Goal: Transaction & Acquisition: Purchase product/service

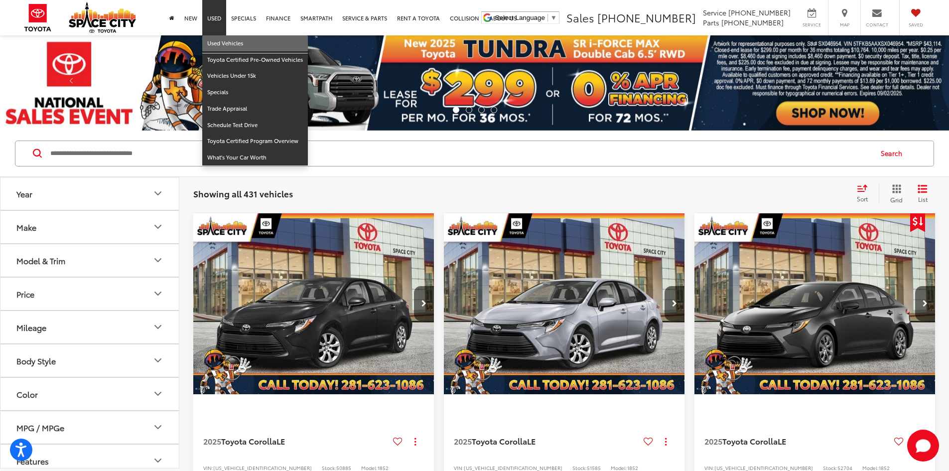
click at [219, 42] on link "Used Vehicles" at bounding box center [255, 43] width 106 height 16
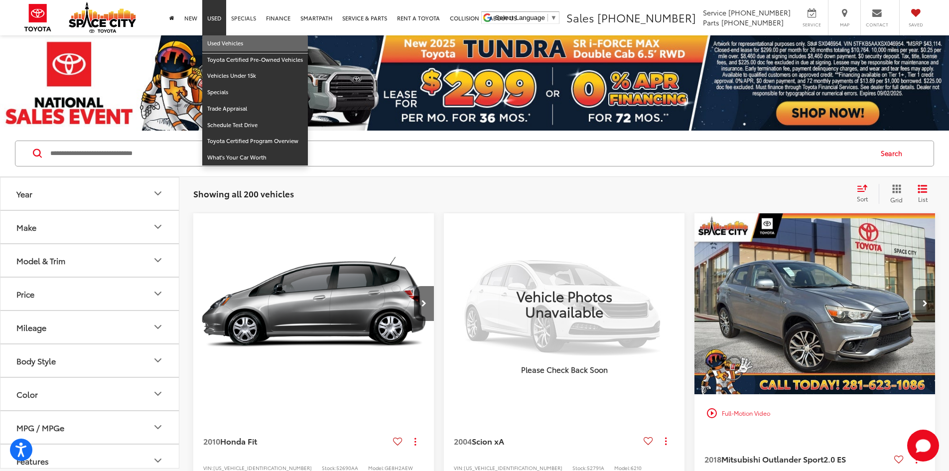
drag, startPoint x: 212, startPoint y: 40, endPoint x: 229, endPoint y: 26, distance: 22.6
click at [212, 40] on link "Used Vehicles" at bounding box center [255, 43] width 106 height 16
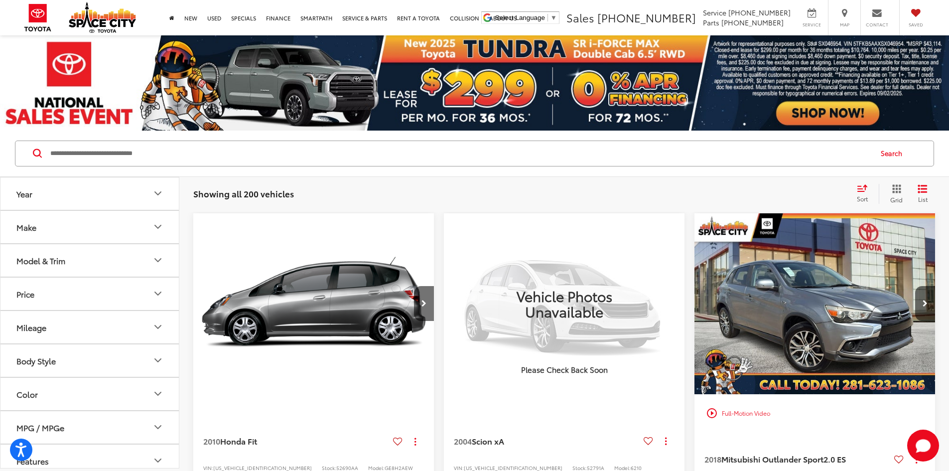
click at [142, 153] on input "Search by Make, Model, or Keyword" at bounding box center [460, 153] width 822 height 24
type input "******"
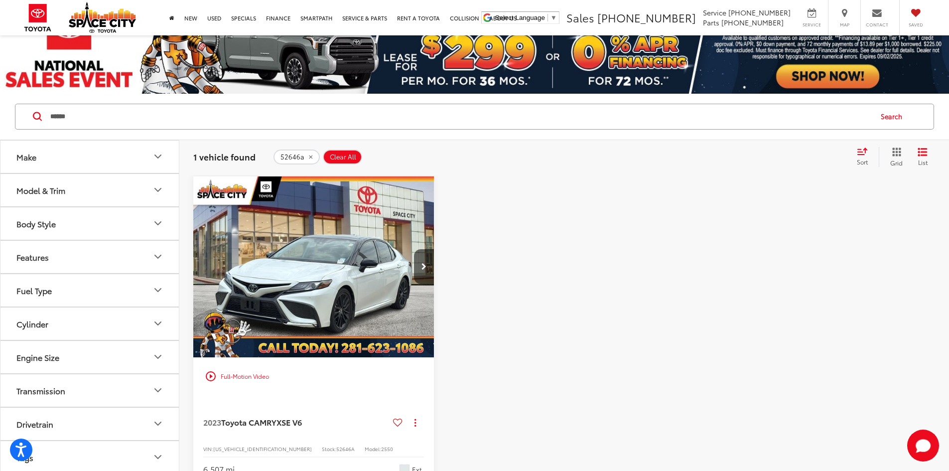
scroll to position [100, 0]
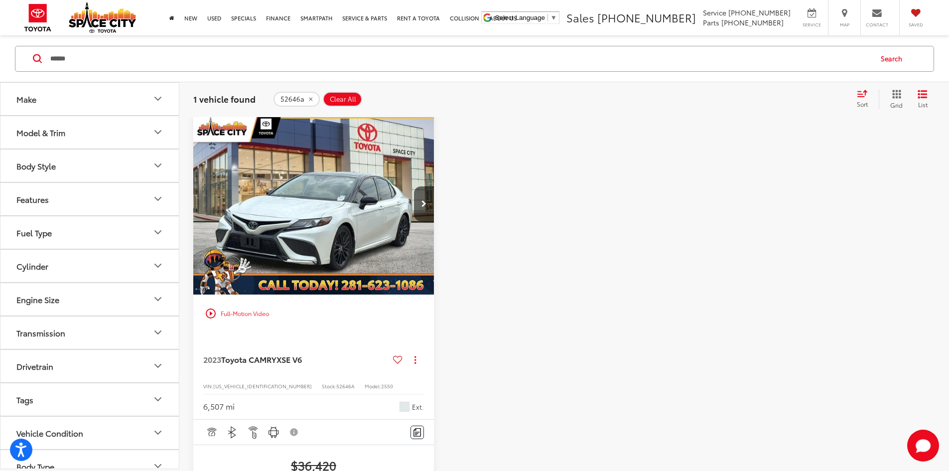
click at [346, 101] on span "Clear All" at bounding box center [343, 99] width 26 height 8
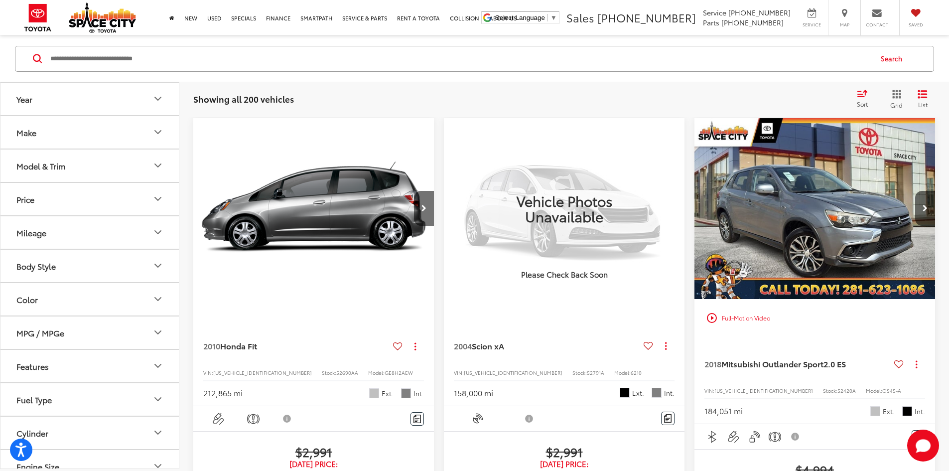
click at [121, 53] on input "Search by Make, Model, or Keyword" at bounding box center [460, 58] width 822 height 24
type input "******"
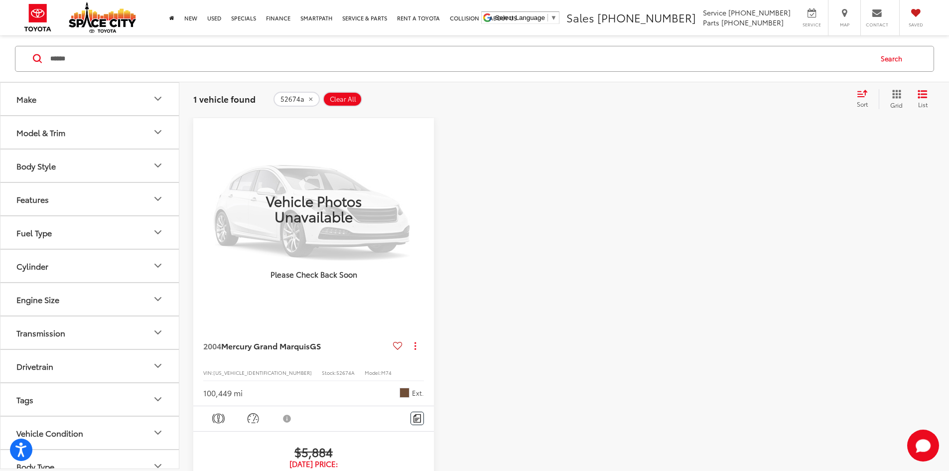
click at [343, 96] on span "Clear All" at bounding box center [343, 99] width 26 height 8
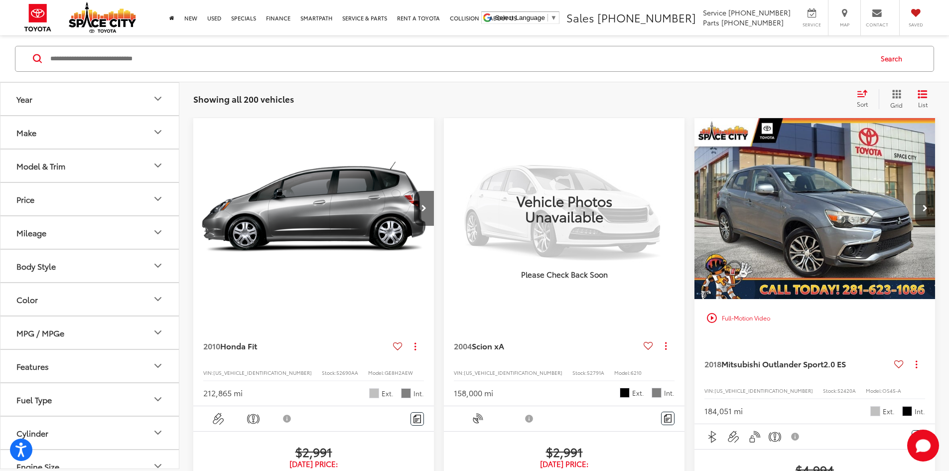
click at [186, 57] on input "Search by Make, Model, or Keyword" at bounding box center [460, 58] width 822 height 24
type input "*******"
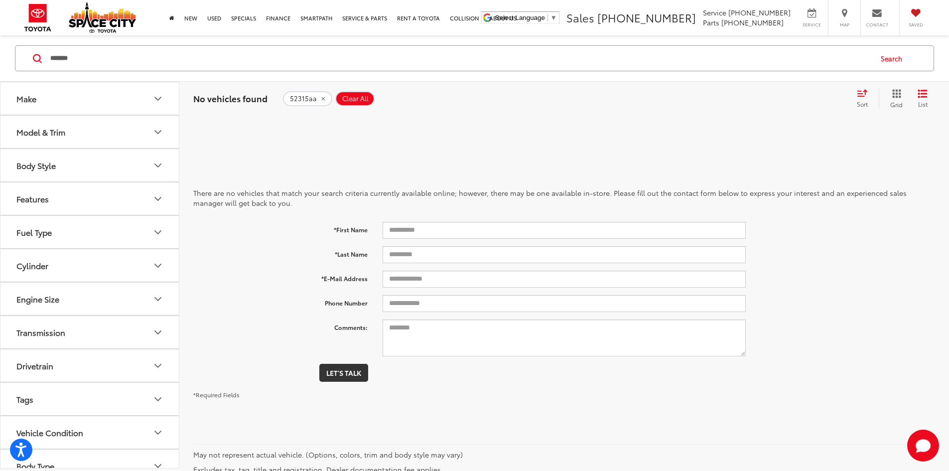
click at [356, 101] on span "Clear All" at bounding box center [355, 99] width 26 height 8
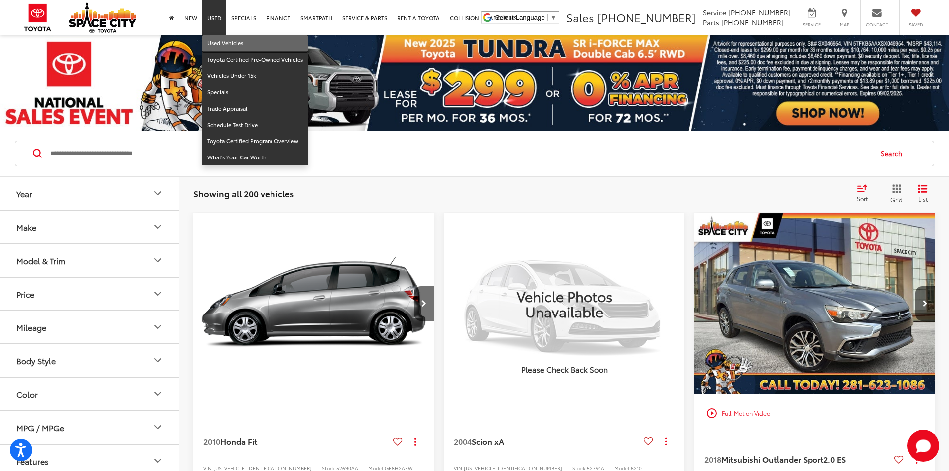
click at [221, 42] on link "Used Vehicles" at bounding box center [255, 43] width 106 height 16
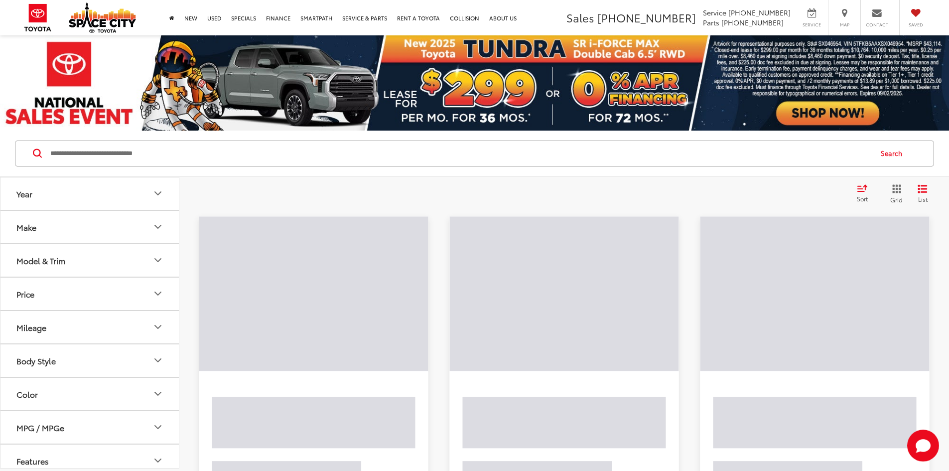
click at [94, 151] on input "Search by Make, Model, or Keyword" at bounding box center [460, 153] width 822 height 24
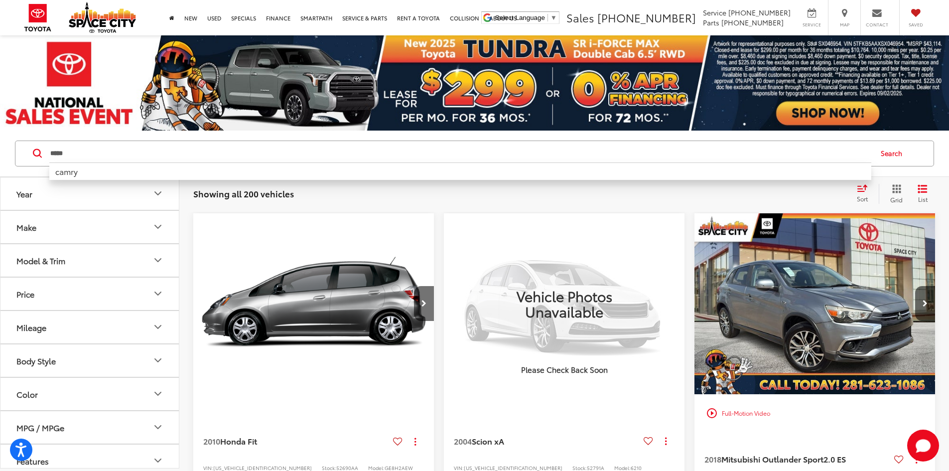
type input "*****"
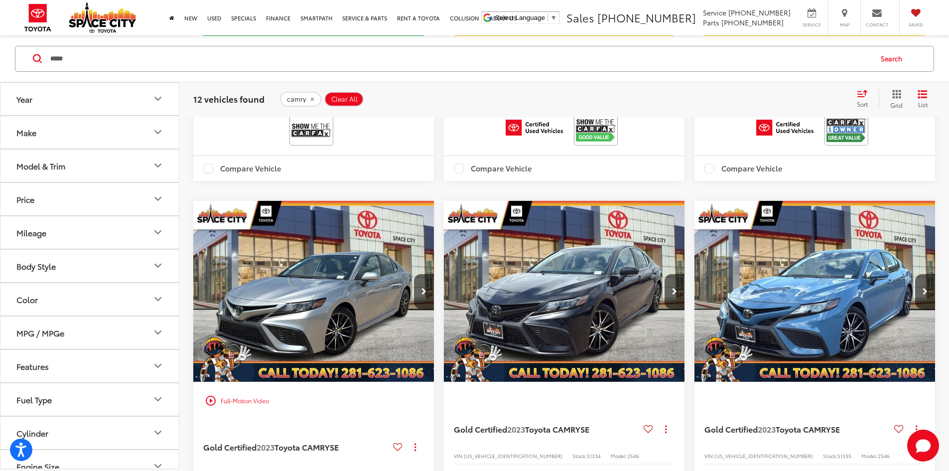
scroll to position [647, 0]
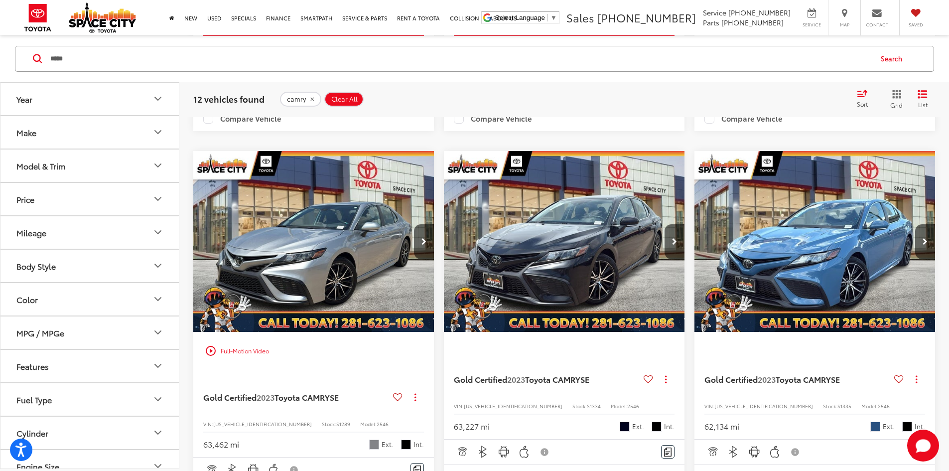
scroll to position [0, 718]
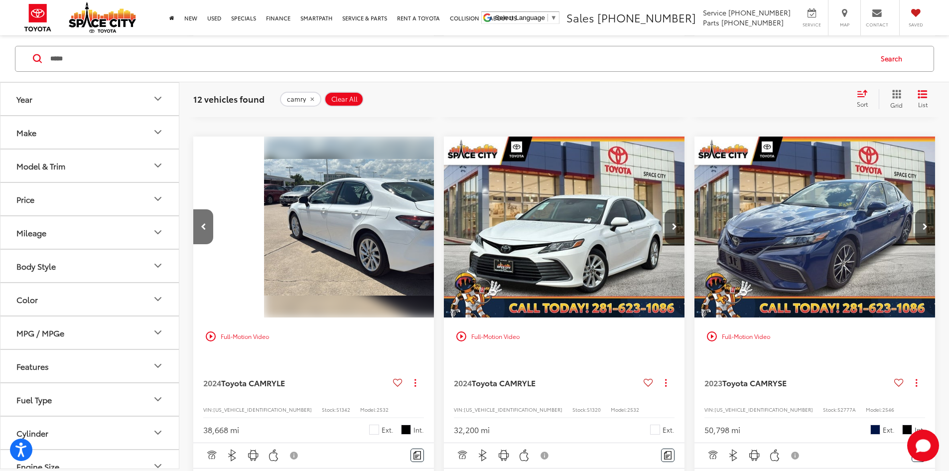
scroll to position [1195, 0]
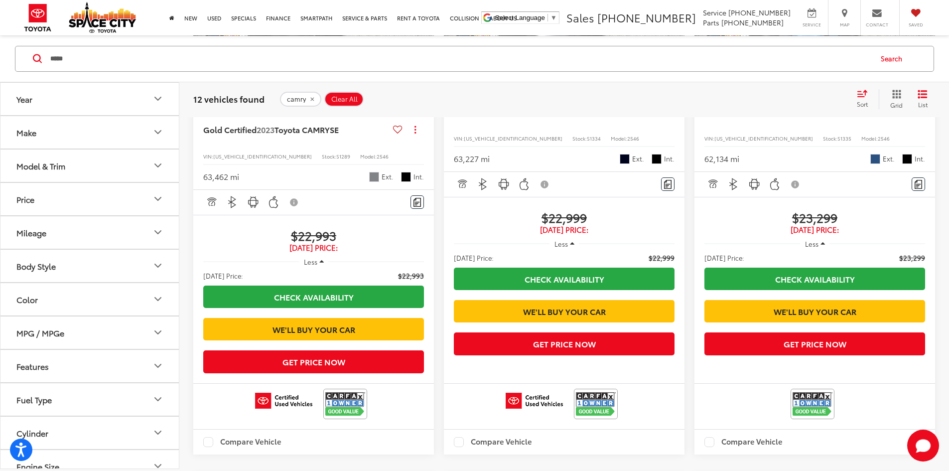
scroll to position [896, 0]
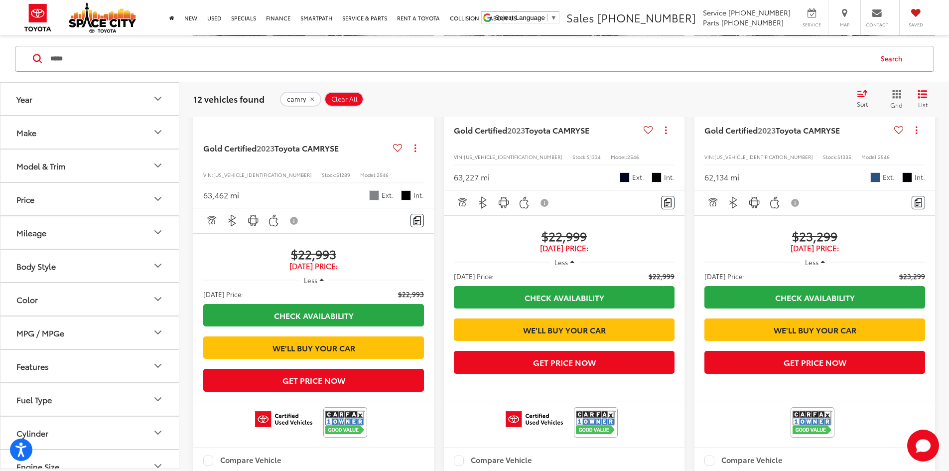
click at [336, 101] on span "Clear All" at bounding box center [344, 99] width 26 height 8
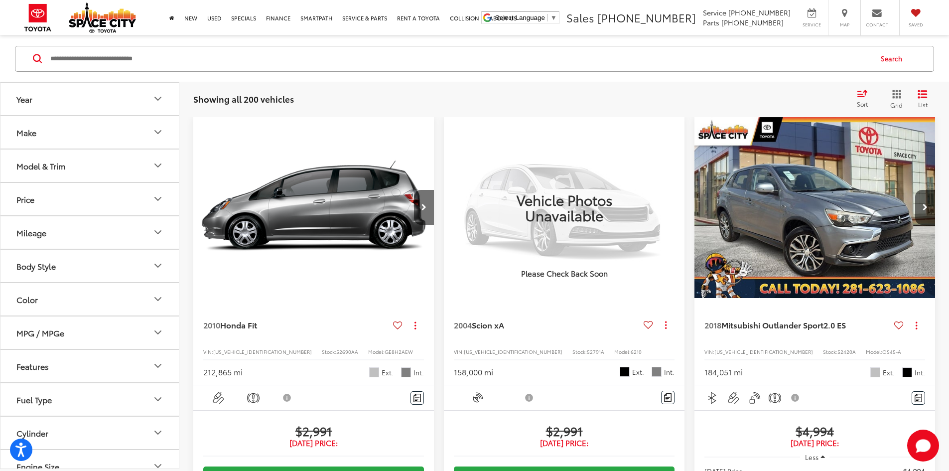
scroll to position [95, 0]
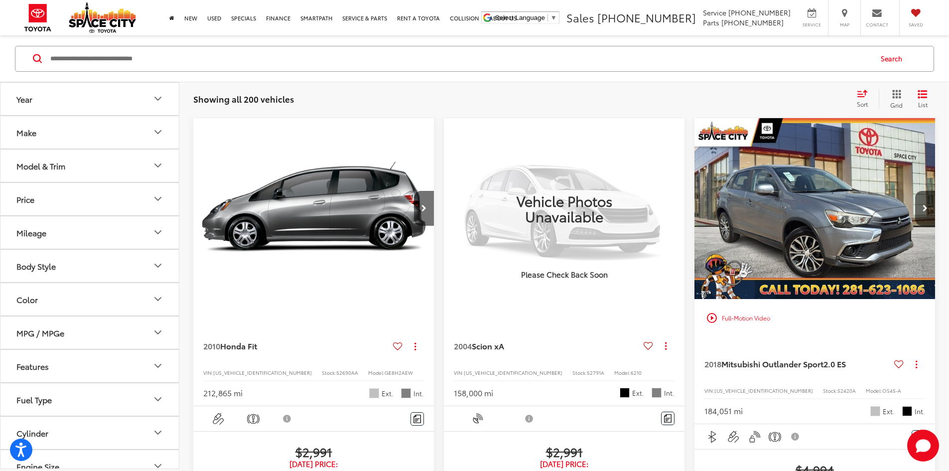
click at [106, 60] on input "Search by Make, Model, or Keyword" at bounding box center [460, 58] width 822 height 24
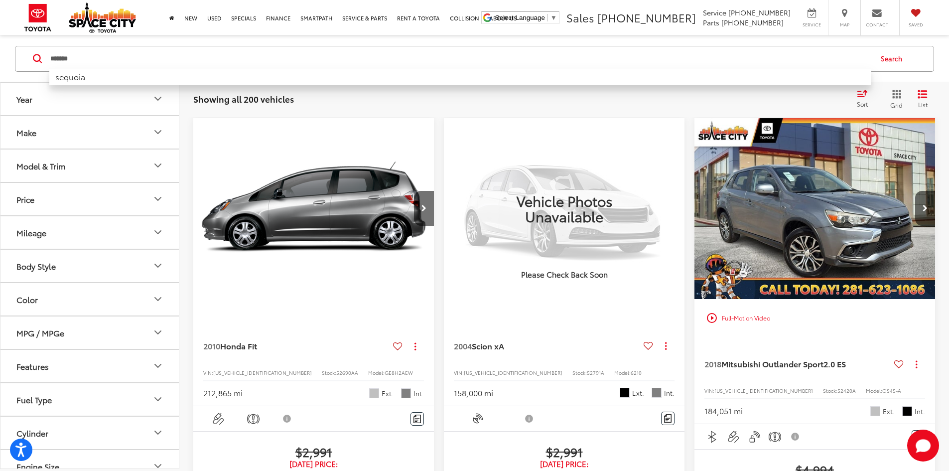
type input "*******"
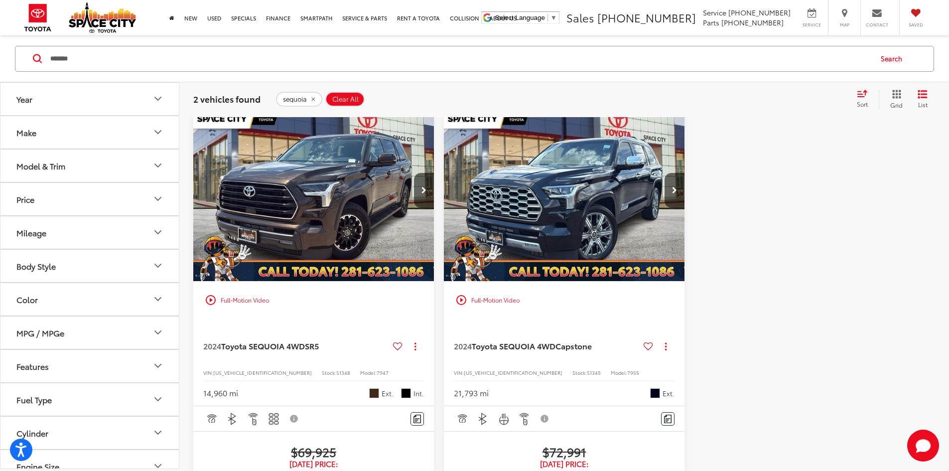
scroll to position [95, 0]
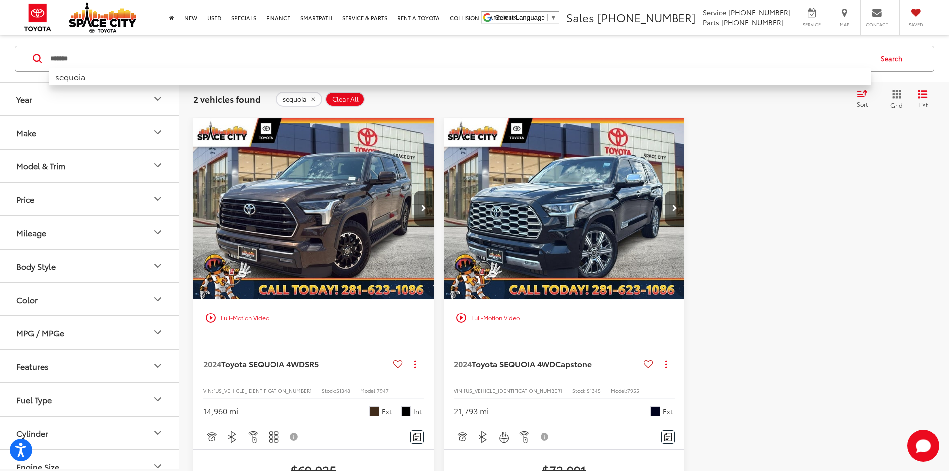
click at [344, 101] on span "Clear All" at bounding box center [345, 99] width 26 height 8
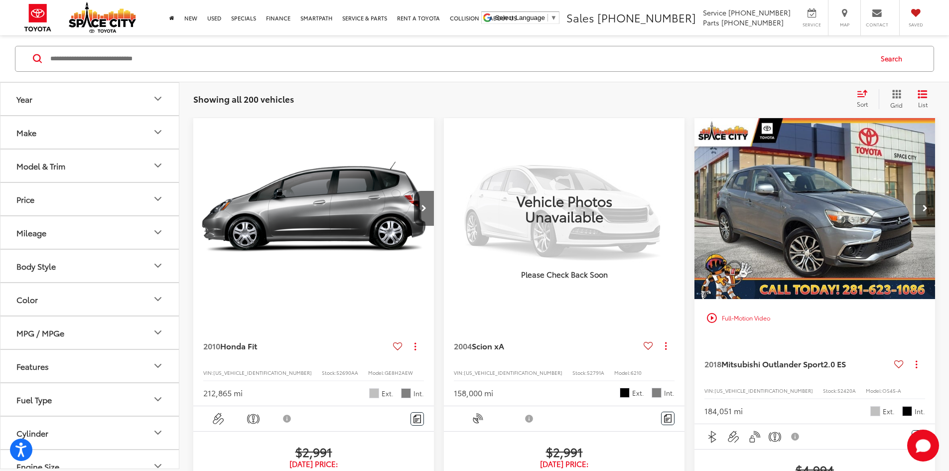
click at [198, 62] on input "Search by Make, Model, or Keyword" at bounding box center [460, 58] width 822 height 24
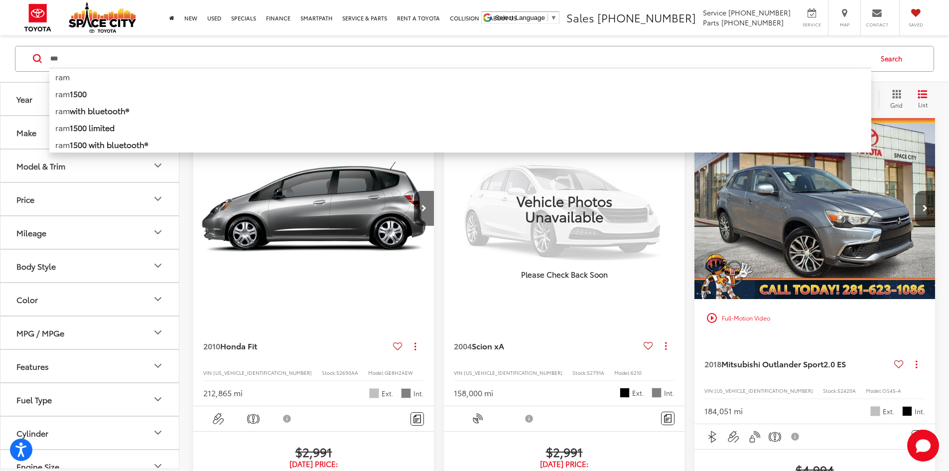
type input "***"
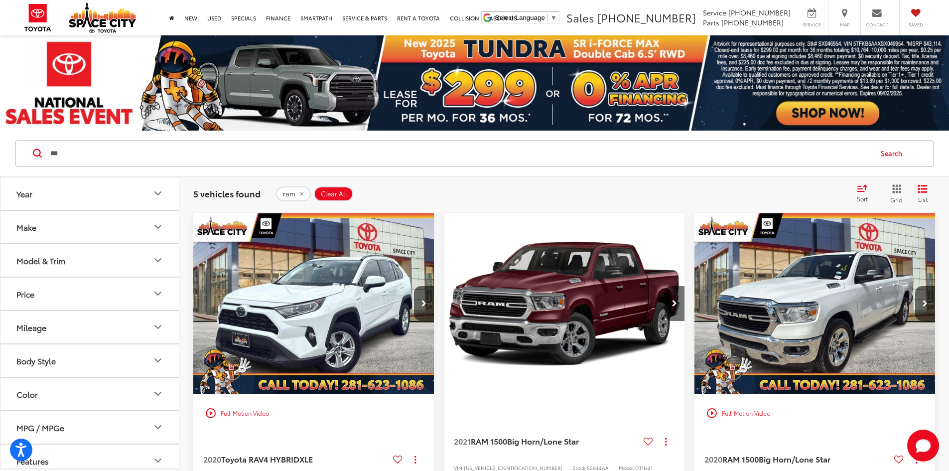
click at [330, 194] on span "Clear All" at bounding box center [334, 194] width 26 height 8
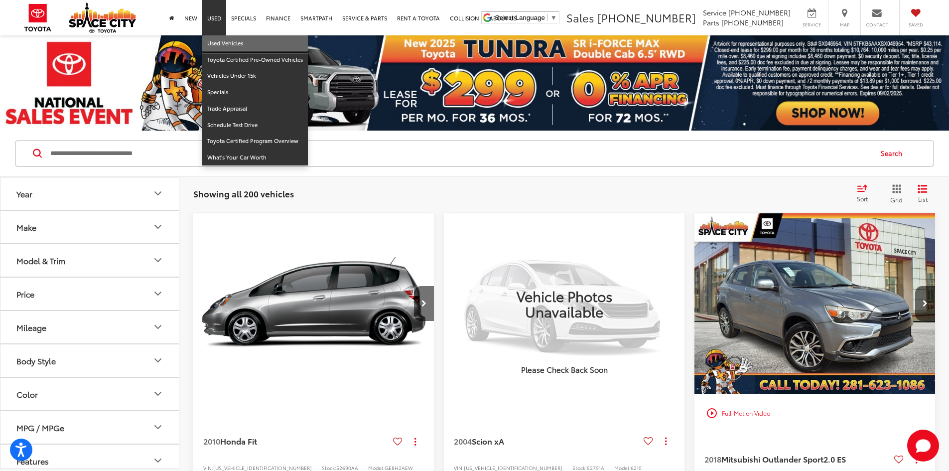
click at [220, 41] on link "Used Vehicles" at bounding box center [255, 43] width 106 height 16
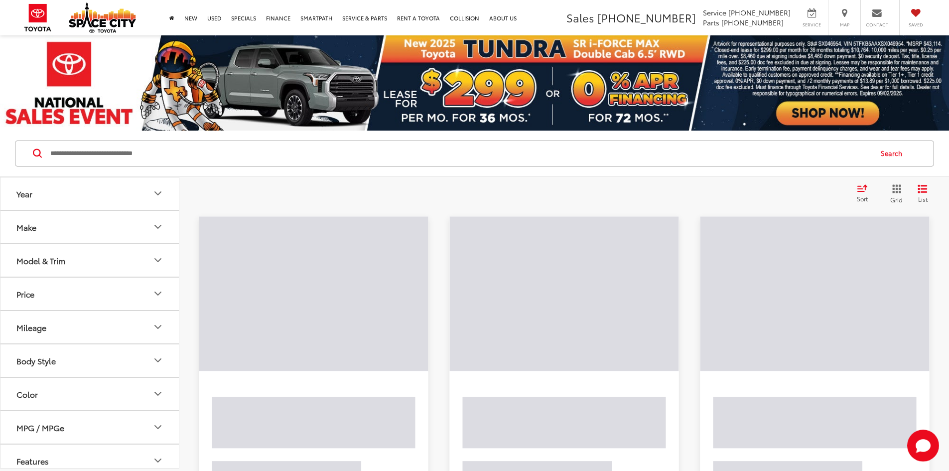
click at [155, 149] on input "Search by Make, Model, or Keyword" at bounding box center [460, 153] width 822 height 24
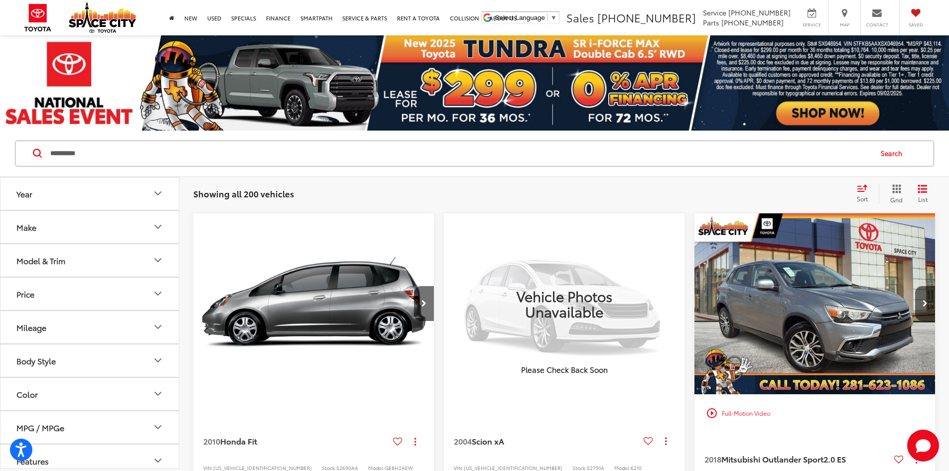
type input "**********"
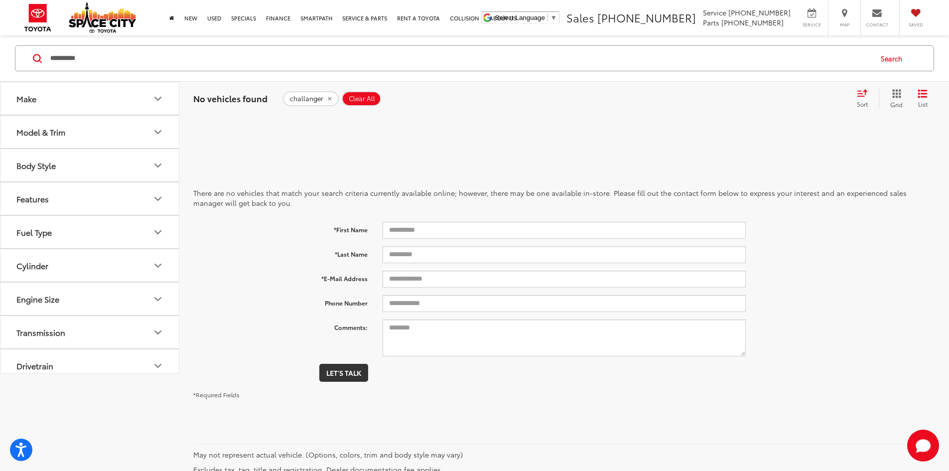
click at [371, 99] on span "Clear All" at bounding box center [362, 99] width 26 height 8
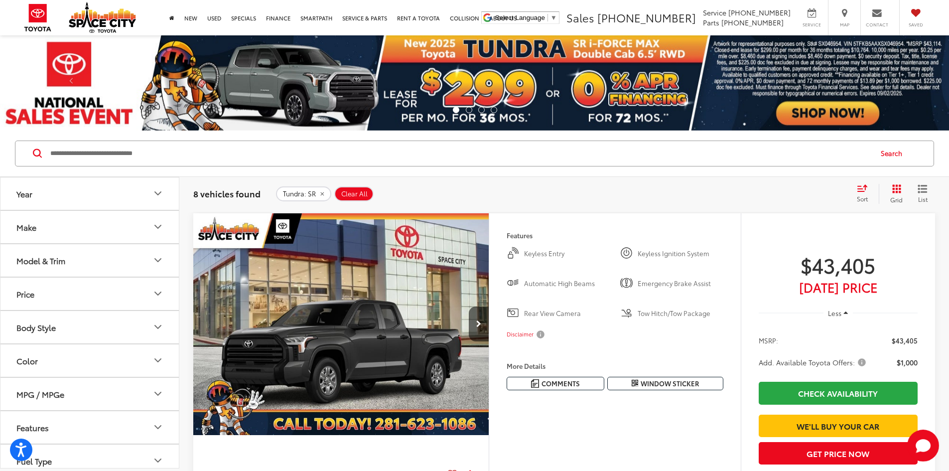
click at [355, 195] on span "Clear All" at bounding box center [354, 194] width 26 height 8
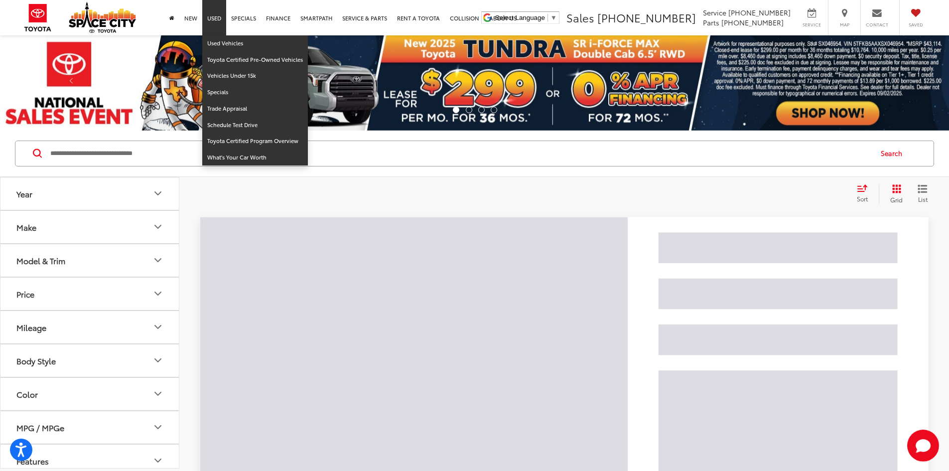
click at [215, 18] on link "Used" at bounding box center [214, 17] width 24 height 35
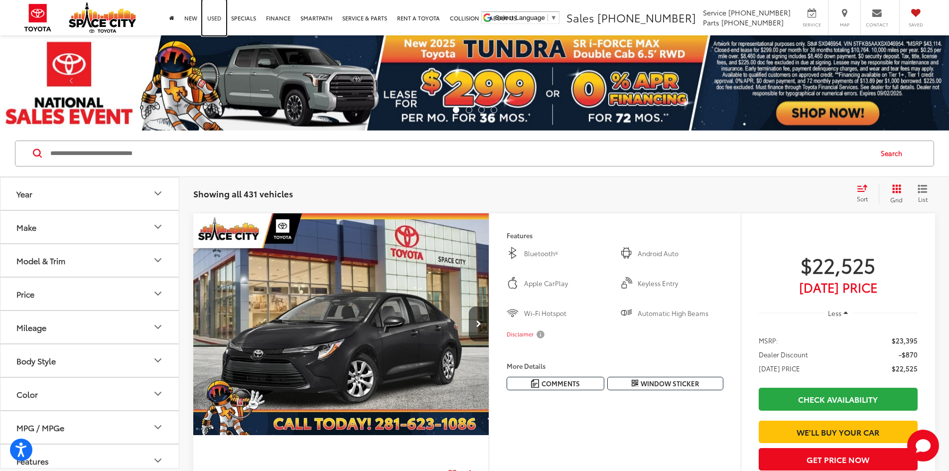
click at [215, 18] on link "Used" at bounding box center [214, 17] width 24 height 35
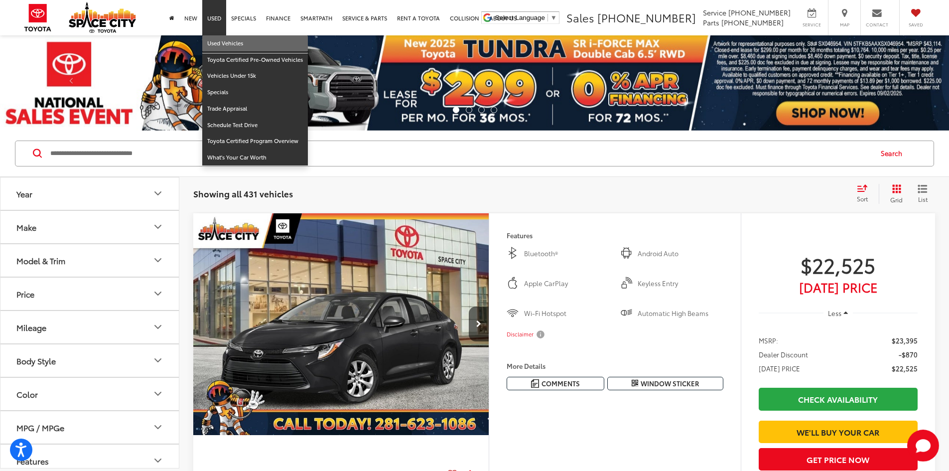
click at [222, 45] on link "Used Vehicles" at bounding box center [255, 43] width 106 height 16
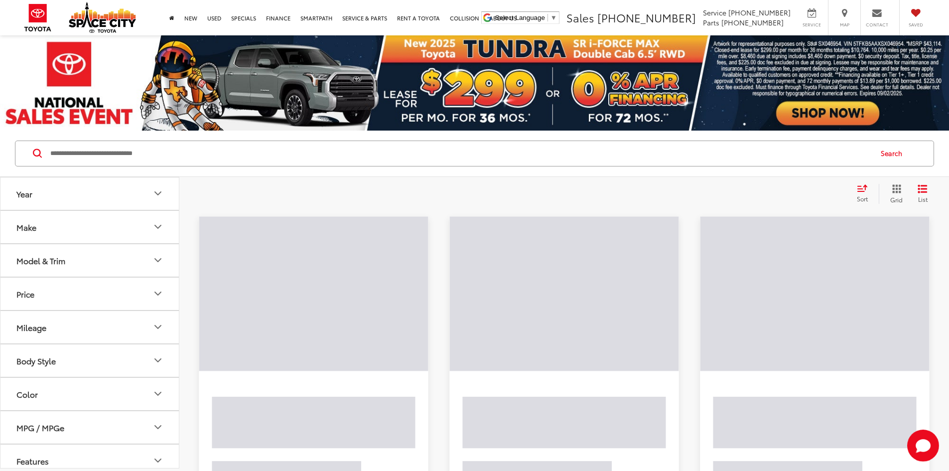
click at [129, 150] on input "Search by Make, Model, or Keyword" at bounding box center [460, 153] width 822 height 24
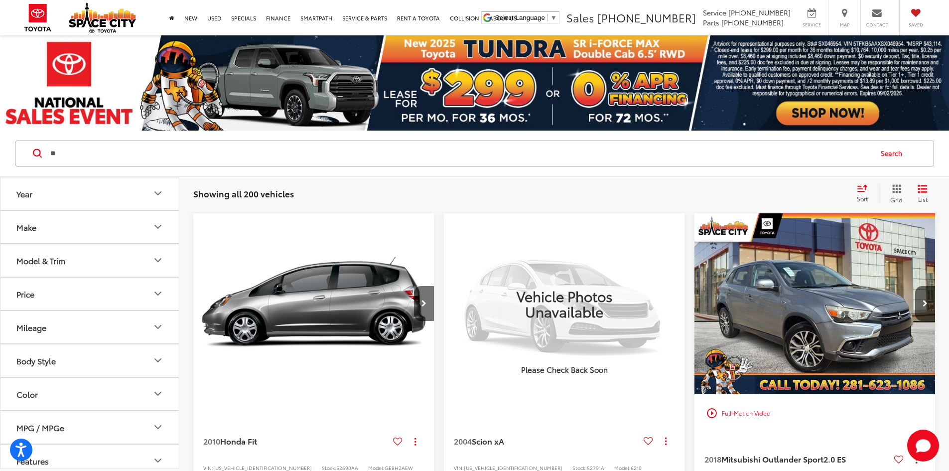
type input "*"
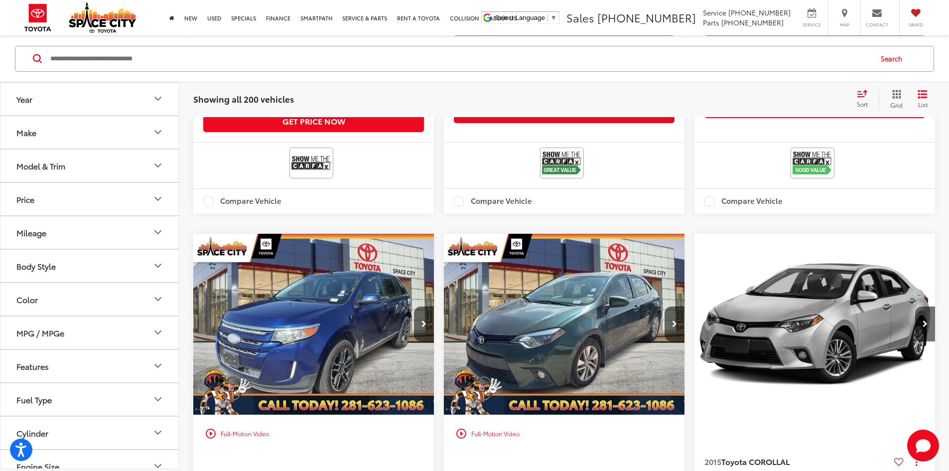
scroll to position [1643, 0]
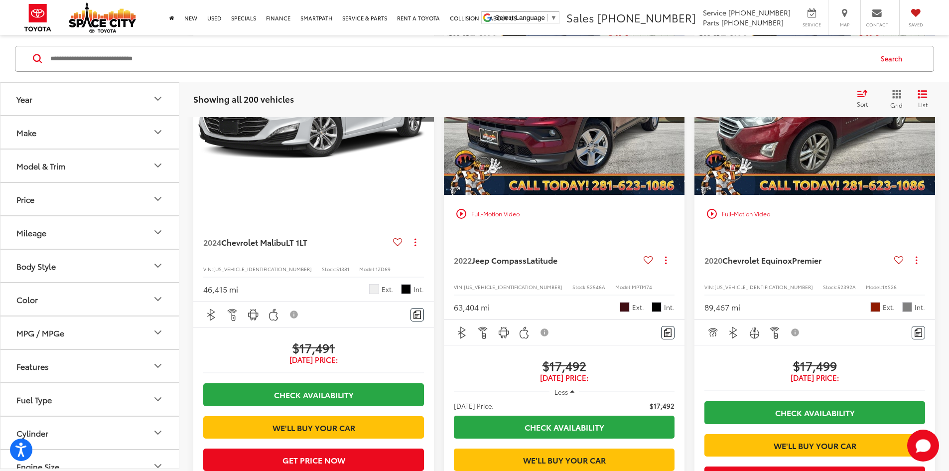
scroll to position [1802, 0]
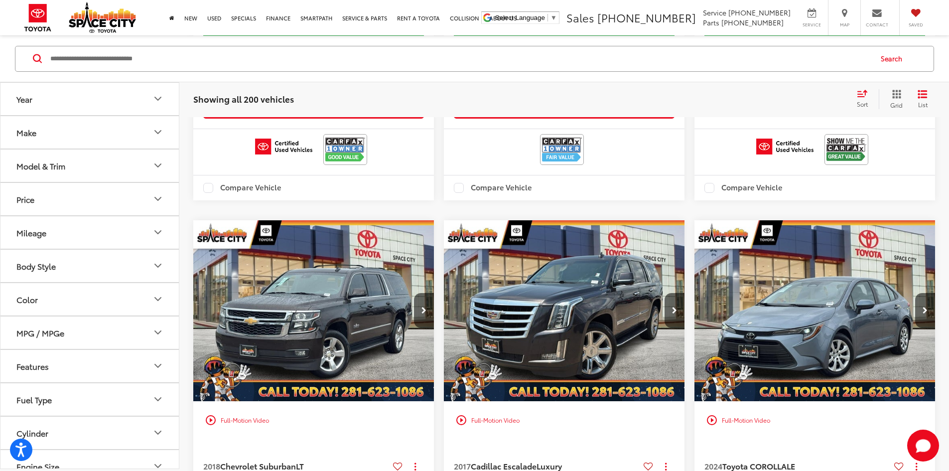
scroll to position [1838, 0]
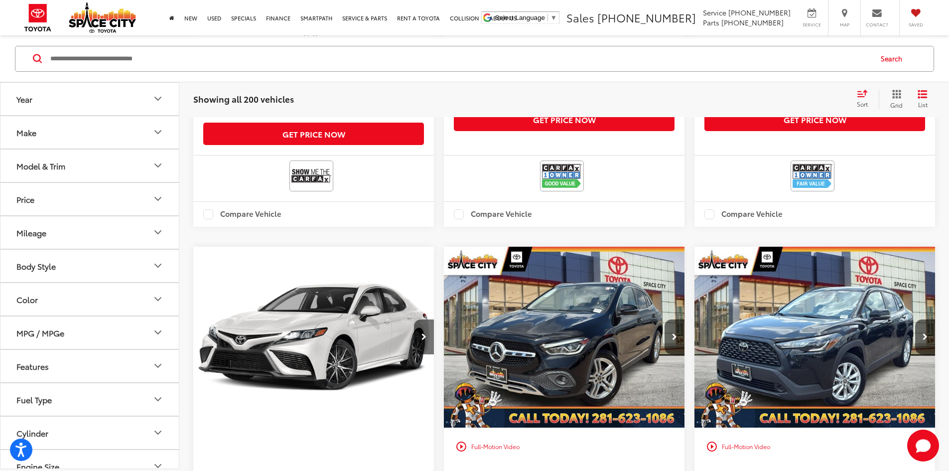
scroll to position [1838, 0]
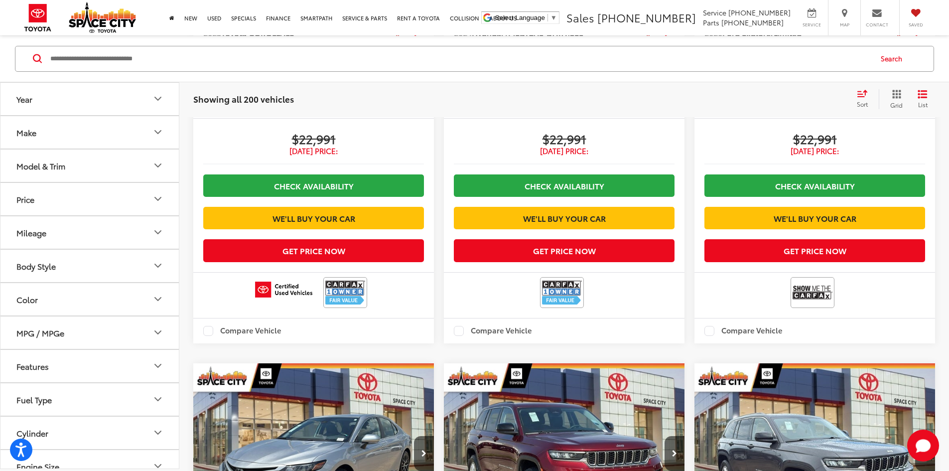
scroll to position [1739, 0]
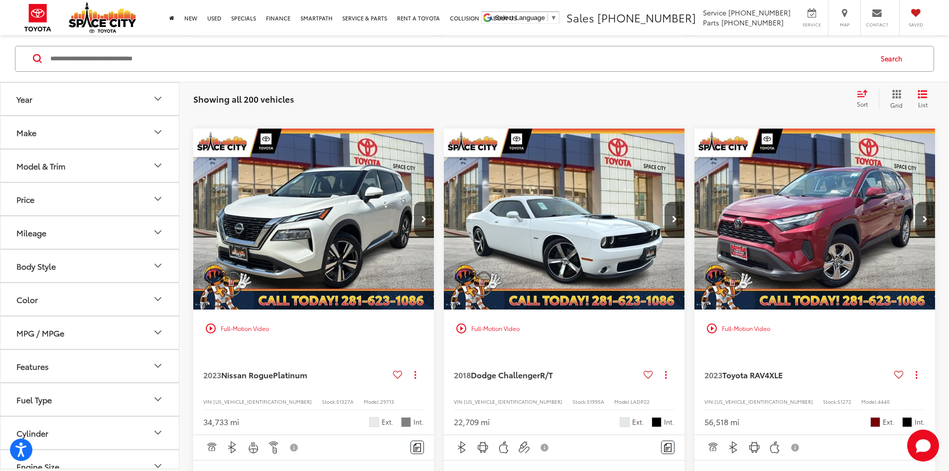
scroll to position [693, 0]
